Goal: Task Accomplishment & Management: Manage account settings

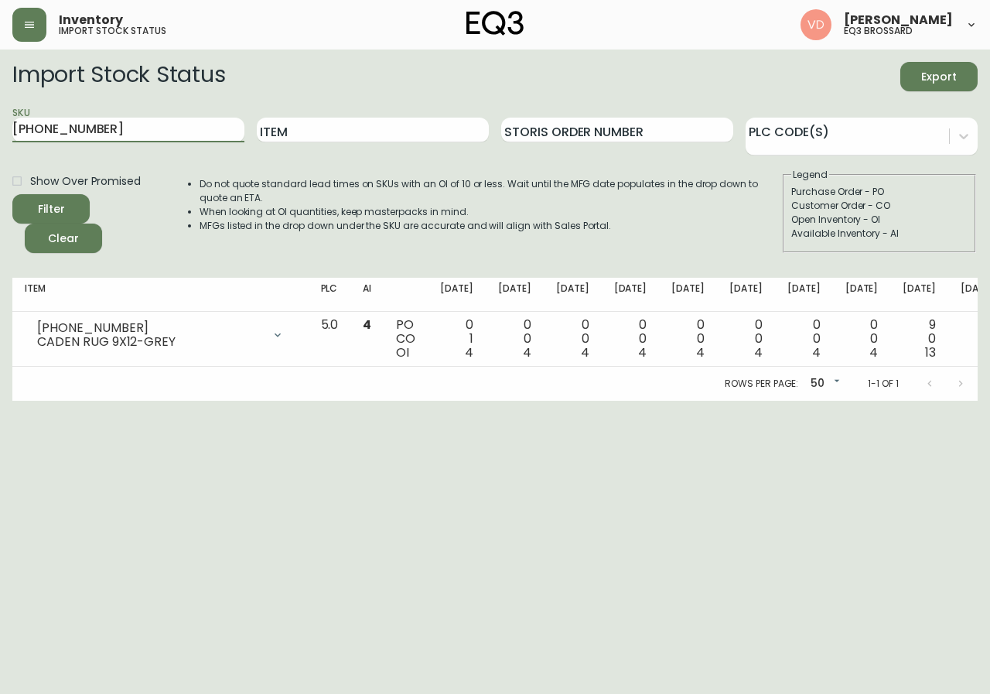
drag, startPoint x: 128, startPoint y: 128, endPoint x: 0, endPoint y: 146, distance: 129.0
click at [0, 146] on main "Import Stock Status Export SKU [PHONE_NUMBER] Item Storis Order Number PLC Code…" at bounding box center [495, 224] width 990 height 351
type input "3020-844-13-A"
click at [12, 194] on button "Filter" at bounding box center [50, 208] width 77 height 29
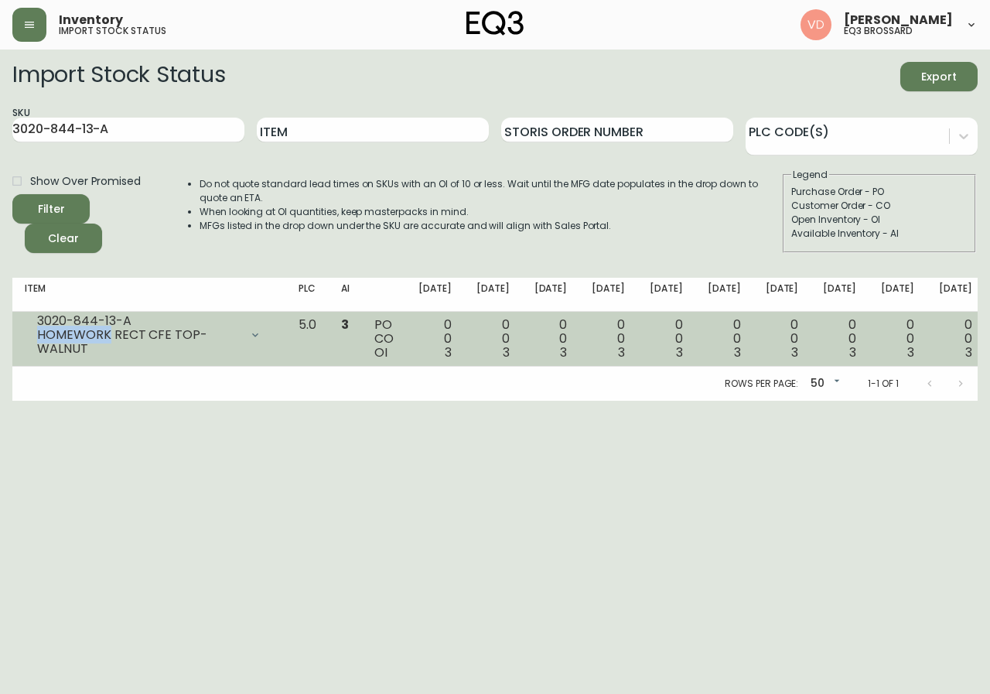
drag, startPoint x: 110, startPoint y: 329, endPoint x: 38, endPoint y: 336, distance: 72.3
click at [38, 336] on div "HOMEWORK RECT CFE TOP-WALNUT" at bounding box center [138, 342] width 203 height 28
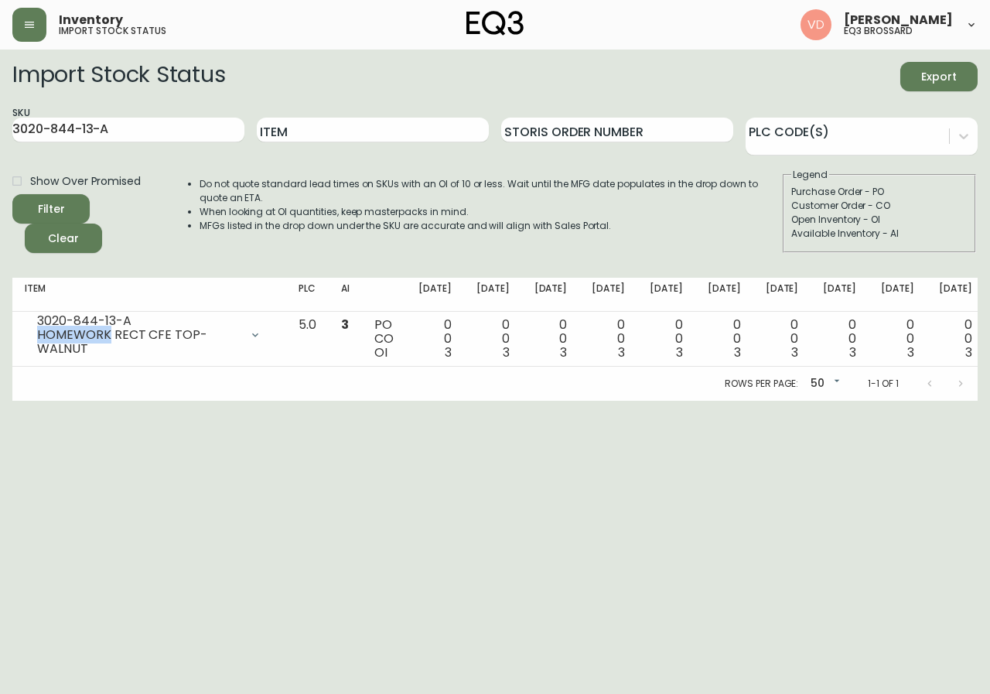
copy div "HOMEWORK"
drag, startPoint x: 132, startPoint y: 125, endPoint x: 0, endPoint y: 156, distance: 136.0
click at [0, 156] on main "Import Stock Status Export SKU 3020-844-13-A Item Storis Order Number PLC Code(…" at bounding box center [495, 224] width 990 height 351
paste input "HOMEWORK"
type input "HOMEWORK"
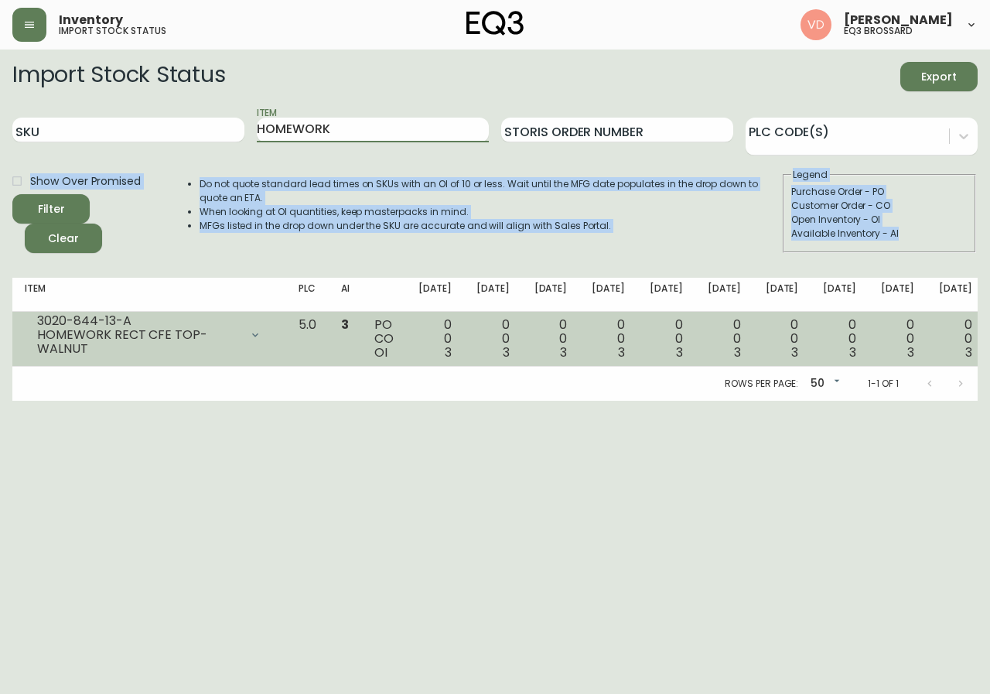
click at [166, 289] on main "Import Stock Status Export SKU Item HOMEWORK Storis Order Number PLC Code(s) Sh…" at bounding box center [495, 224] width 990 height 351
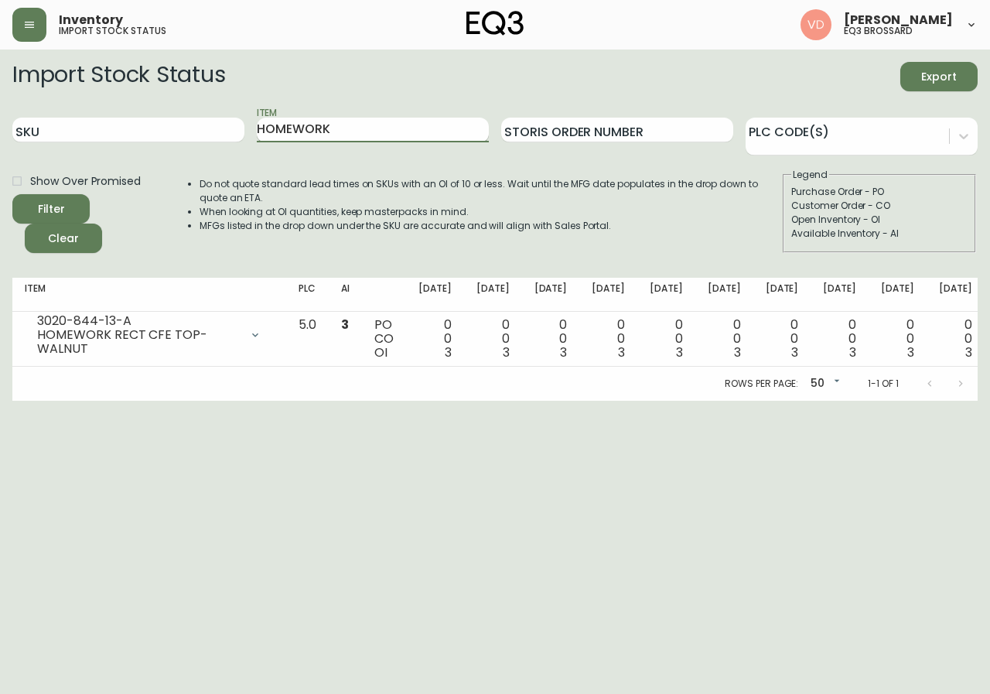
click at [408, 138] on input "HOMEWORK" at bounding box center [373, 130] width 232 height 25
click at [12, 194] on button "Filter" at bounding box center [50, 208] width 77 height 29
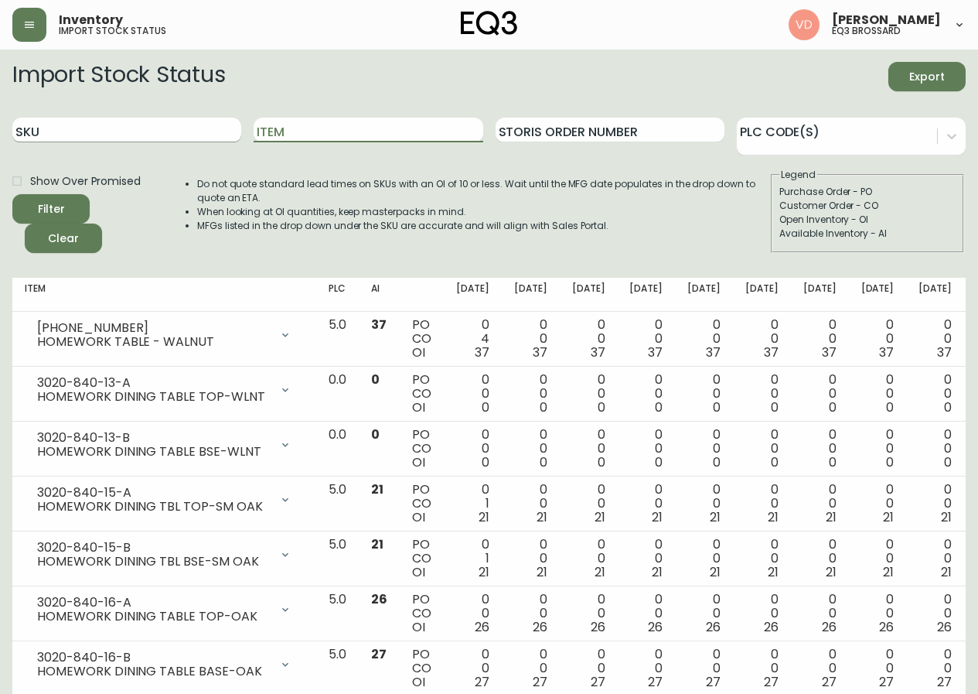
click at [161, 125] on input "SKU" at bounding box center [126, 130] width 229 height 25
click at [12, 194] on button "Filter" at bounding box center [50, 208] width 77 height 29
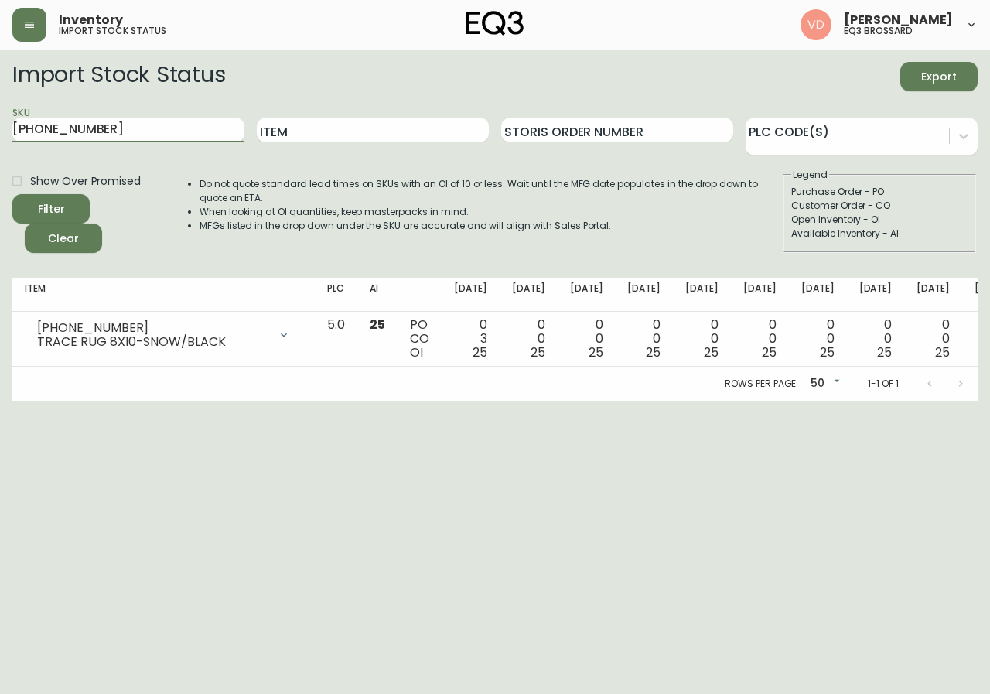
drag, startPoint x: 101, startPoint y: 125, endPoint x: 0, endPoint y: 145, distance: 102.4
click at [0, 145] on main "Import Stock Status Export SKU [PHONE_NUMBER] Item Storis Order Number PLC Code…" at bounding box center [495, 224] width 990 height 351
paste input "515-7"
type input "[PHONE_NUMBER]"
click at [12, 194] on button "Filter" at bounding box center [50, 208] width 77 height 29
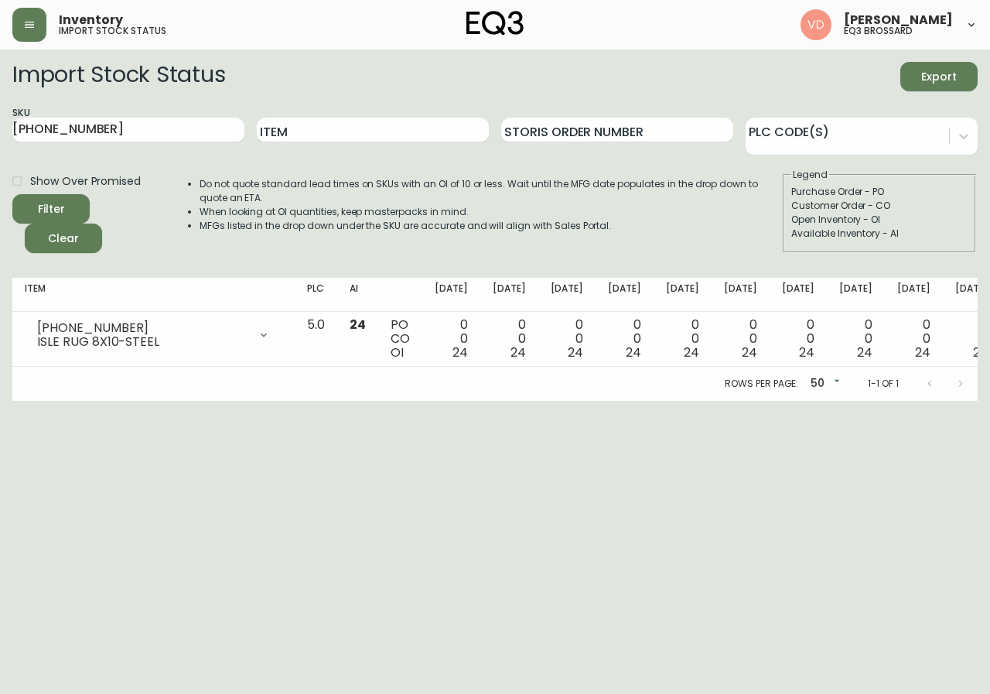
click at [700, 66] on div "Import Stock Status Export" at bounding box center [494, 76] width 965 height 29
click at [36, 27] on button "button" at bounding box center [29, 25] width 34 height 34
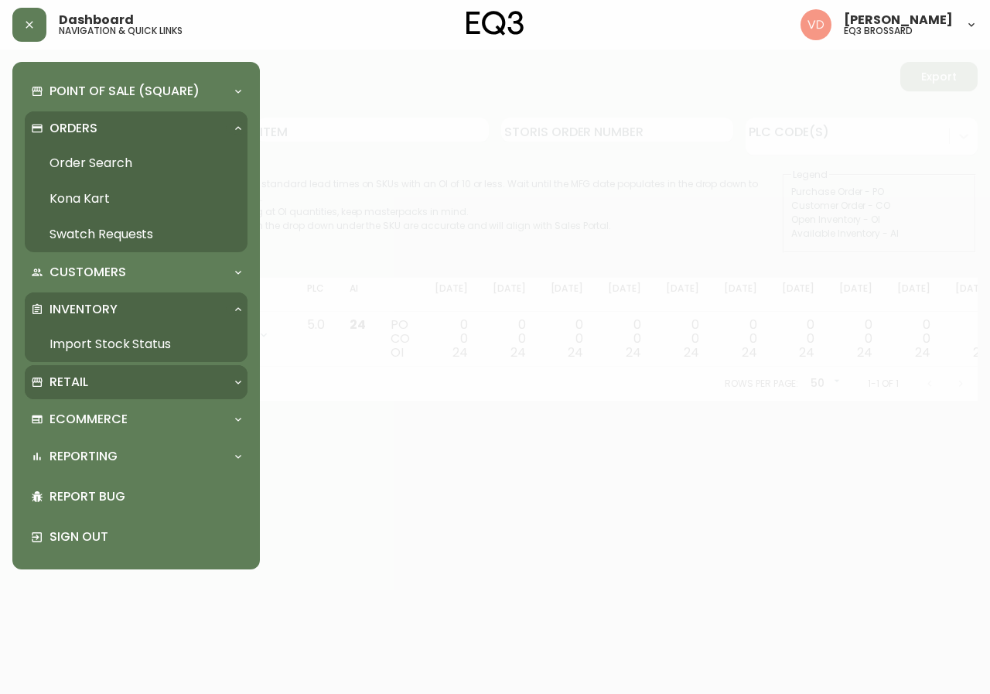
click at [148, 379] on div "Retail" at bounding box center [128, 382] width 195 height 17
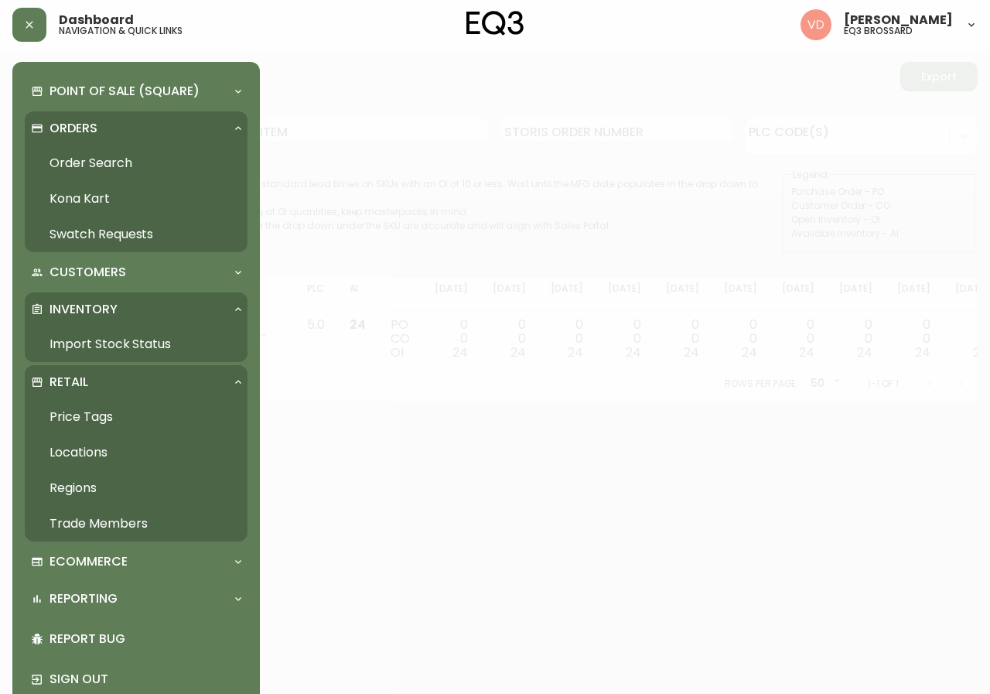
click at [101, 521] on link "Trade Members" at bounding box center [136, 524] width 223 height 36
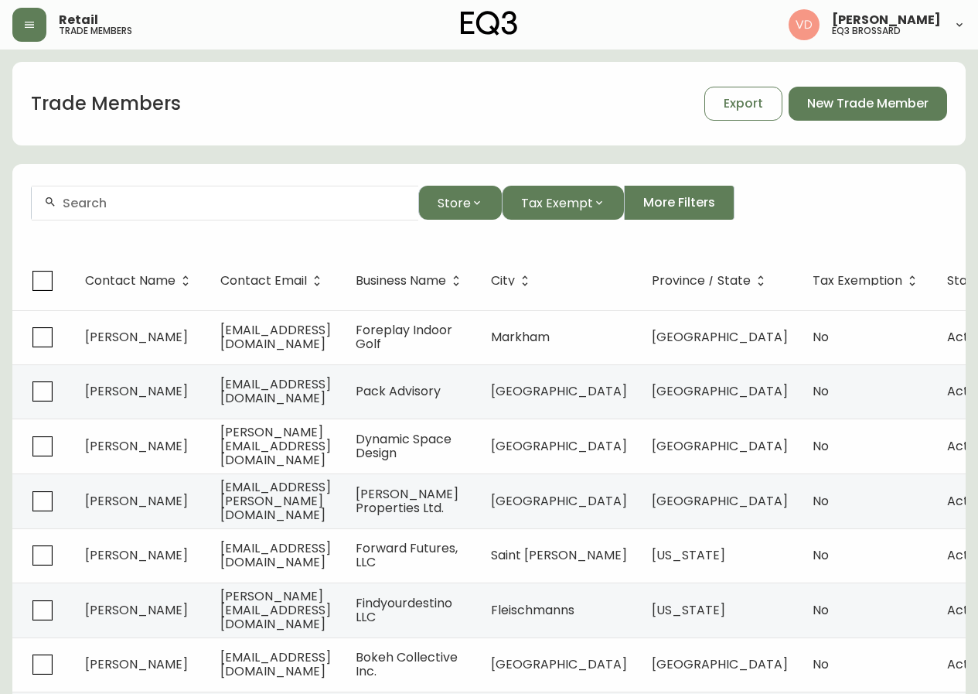
click at [147, 195] on div at bounding box center [225, 203] width 387 height 35
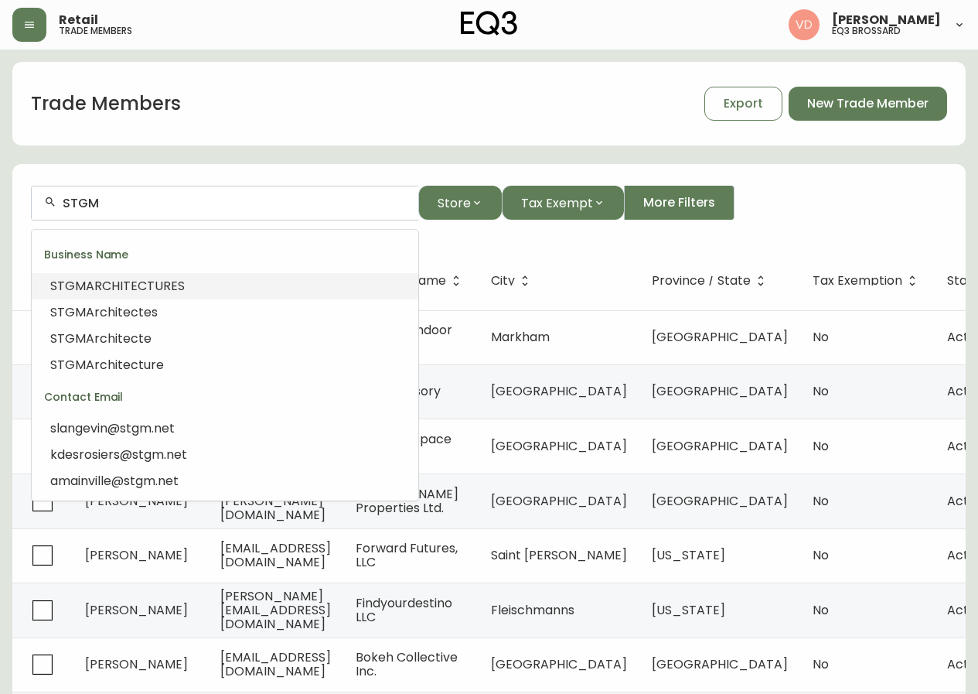
click at [252, 279] on li "STGM ARCHITECTURES" at bounding box center [225, 286] width 387 height 26
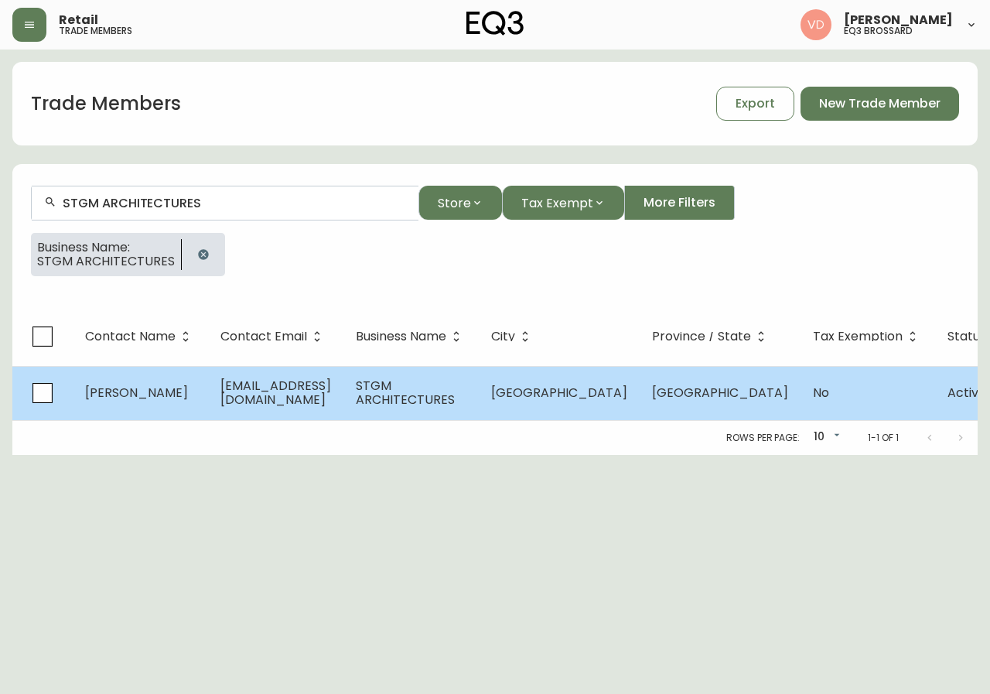
type input "STGM ARCHITECTURES"
click at [659, 406] on td "[GEOGRAPHIC_DATA]" at bounding box center [720, 393] width 161 height 54
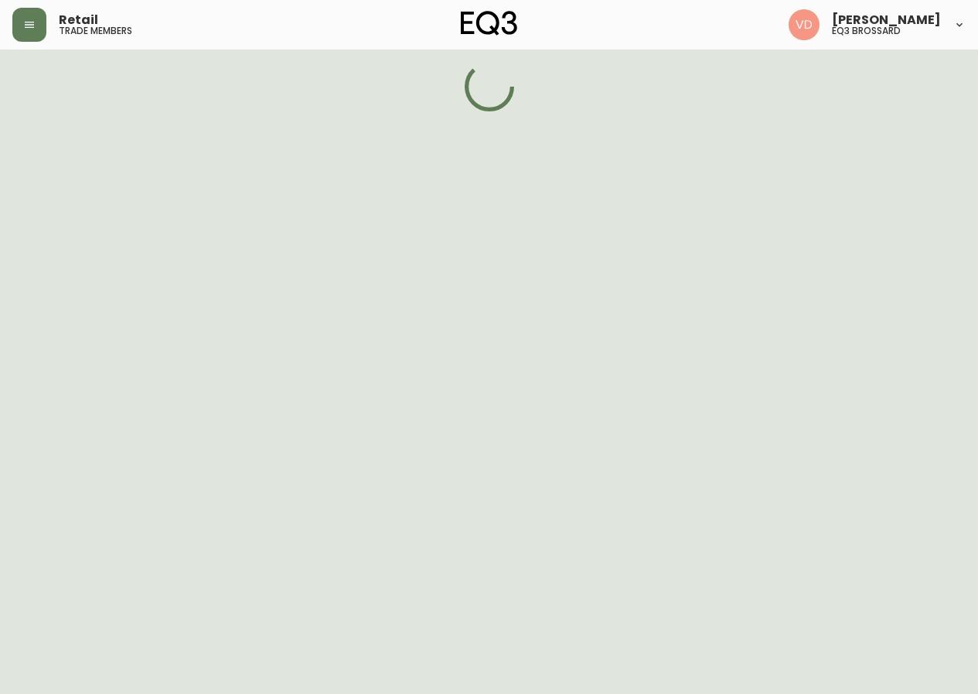
select select "QC"
select select "CA"
select select "CA_FR"
select select "Other"
select select "false"
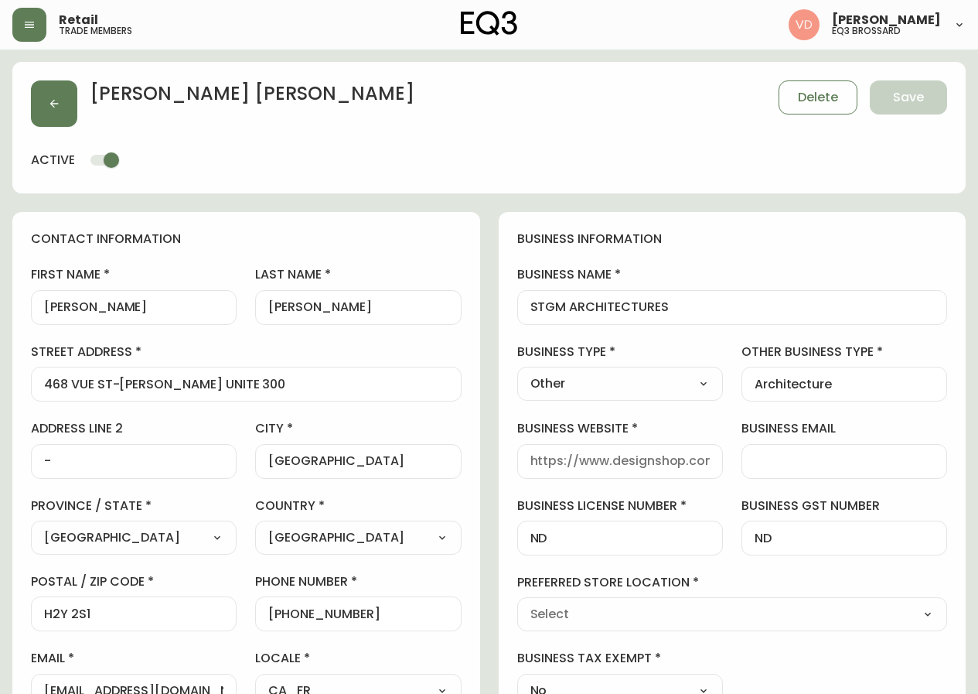
type input "EQ3 Brossard"
select select "cjw10z96u00fa6gs0941re9ze"
click at [954, 521] on div "business information business name STGM ARCHITECTURES business type Other Selec…" at bounding box center [733, 469] width 468 height 514
